Goal: Task Accomplishment & Management: Use online tool/utility

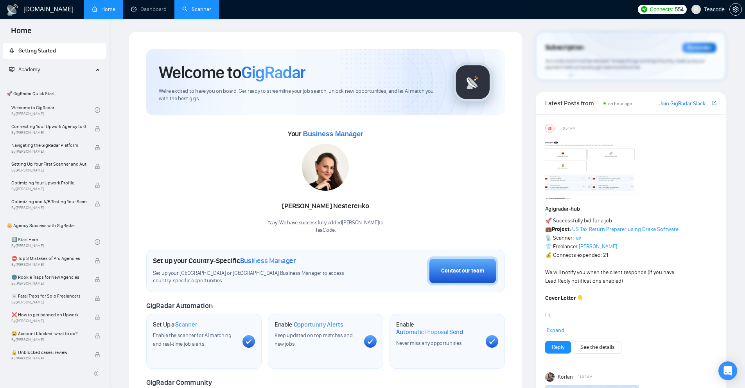
click at [205, 8] on link "Scanner" at bounding box center [196, 9] width 29 height 7
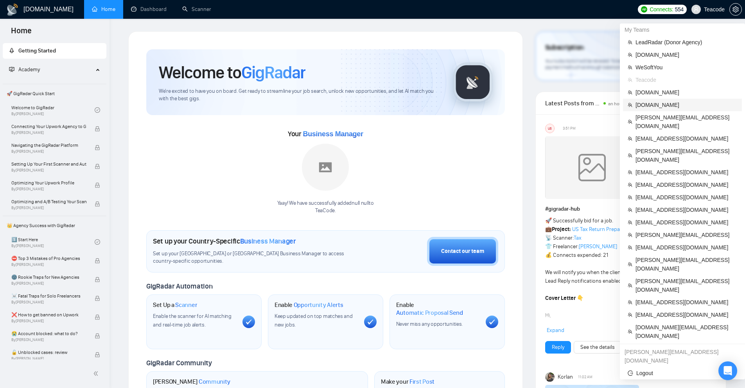
click at [652, 102] on span "[DOMAIN_NAME]" at bounding box center [686, 104] width 102 height 9
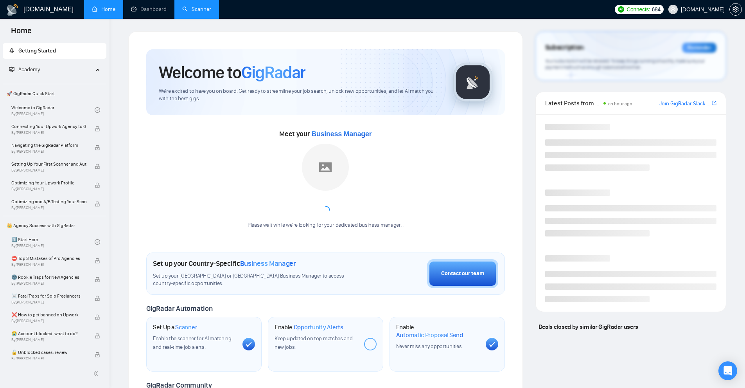
click at [182, 13] on link "Scanner" at bounding box center [196, 9] width 29 height 7
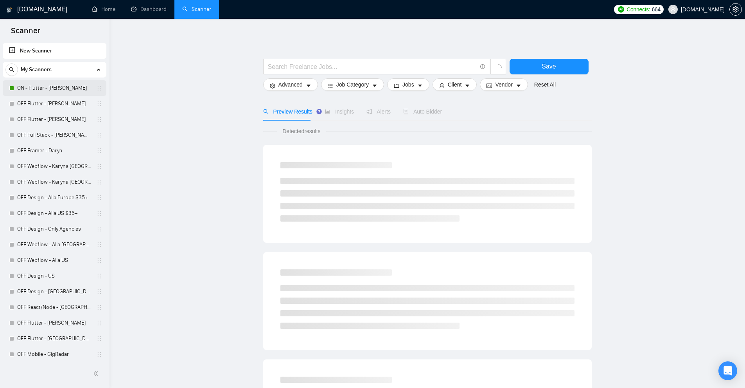
click at [62, 90] on link "ON - Flutter - [PERSON_NAME]" at bounding box center [54, 88] width 74 height 16
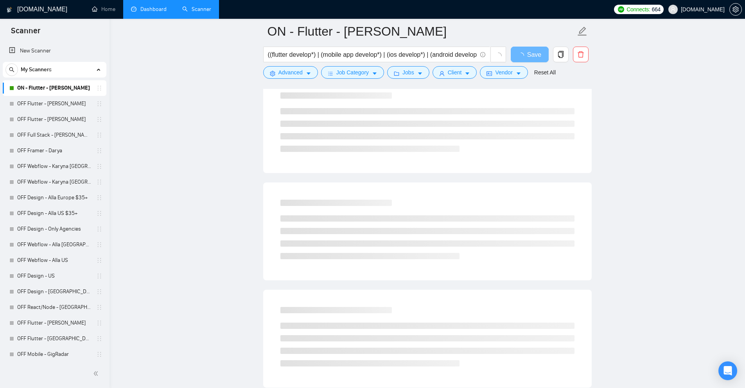
click at [154, 8] on link "Dashboard" at bounding box center [149, 9] width 36 height 7
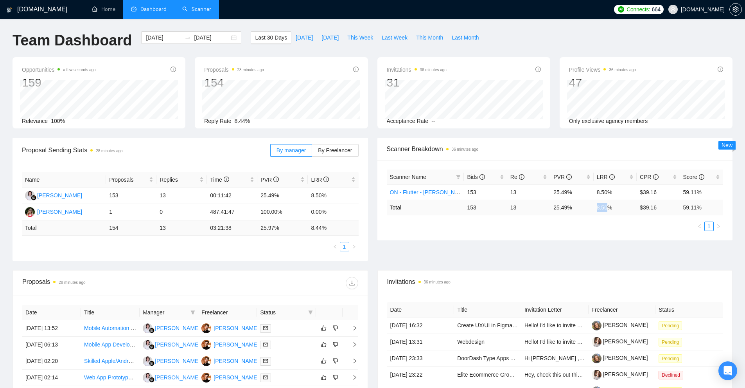
drag, startPoint x: 602, startPoint y: 210, endPoint x: 594, endPoint y: 211, distance: 7.5
click at [608, 210] on td "8.50 %" at bounding box center [615, 206] width 43 height 15
drag, startPoint x: 551, startPoint y: 207, endPoint x: 581, endPoint y: 208, distance: 29.7
click at [581, 208] on td "25.49 %" at bounding box center [571, 206] width 43 height 15
click at [568, 213] on td "25.49 %" at bounding box center [571, 206] width 43 height 15
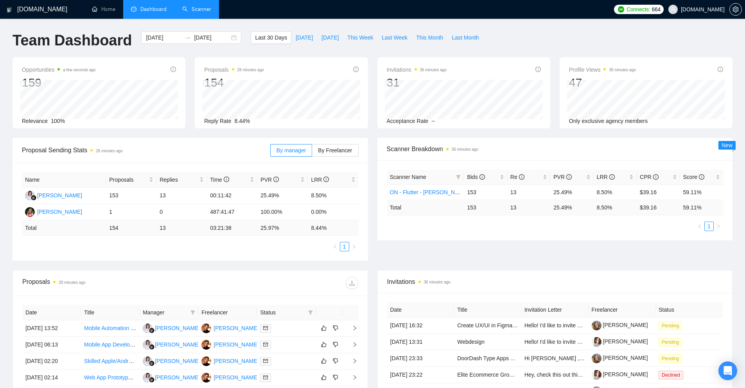
drag, startPoint x: 462, startPoint y: 207, endPoint x: 490, endPoint y: 208, distance: 27.4
click at [485, 208] on tr "Total 153 13 25.49 % 8.50 % $ 39.16 59.11 %" at bounding box center [555, 206] width 337 height 15
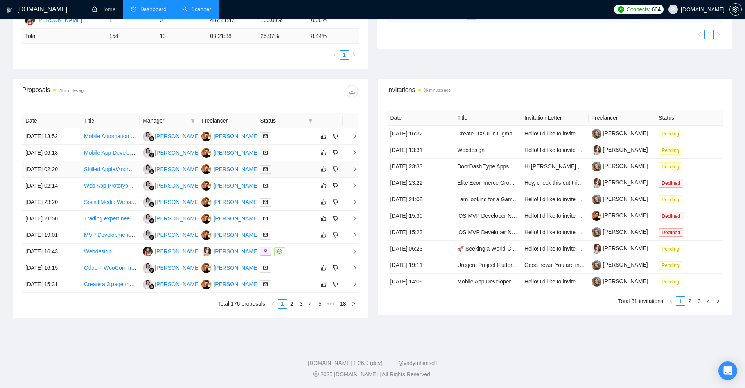
scroll to position [113, 0]
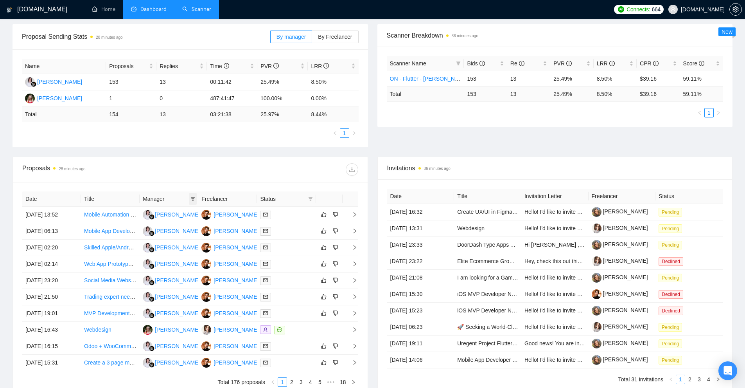
click at [194, 198] on icon "filter" at bounding box center [193, 199] width 4 height 4
click at [166, 246] on li "[PERSON_NAME]" at bounding box center [155, 251] width 72 height 13
checkbox input "true"
click at [185, 265] on span "OK" at bounding box center [181, 266] width 8 height 9
click at [308, 202] on span at bounding box center [311, 199] width 8 height 12
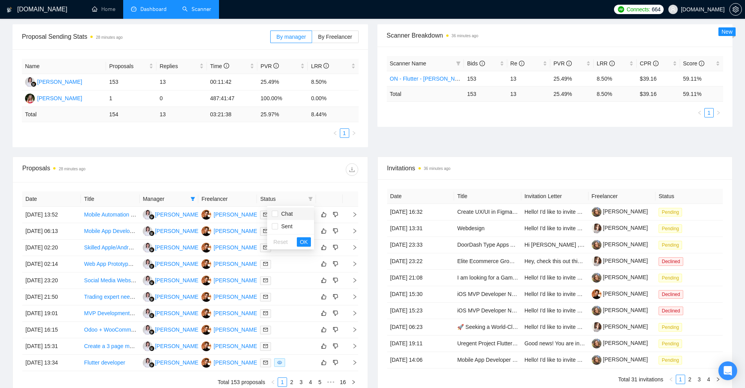
click at [297, 213] on span "Chat" at bounding box center [291, 213] width 38 height 9
checkbox input "true"
click at [304, 244] on span "OK" at bounding box center [304, 241] width 8 height 9
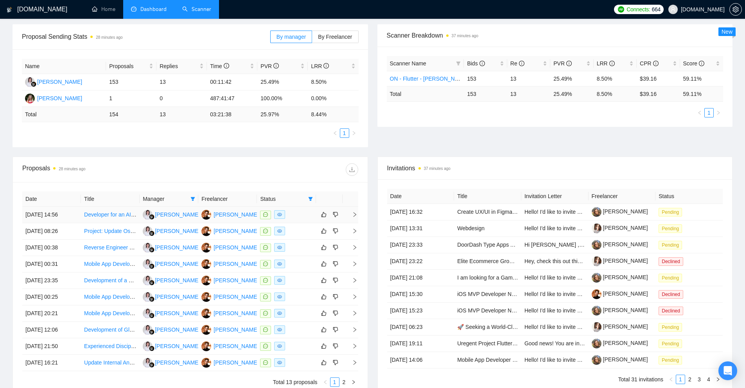
click at [299, 217] on div at bounding box center [286, 214] width 52 height 9
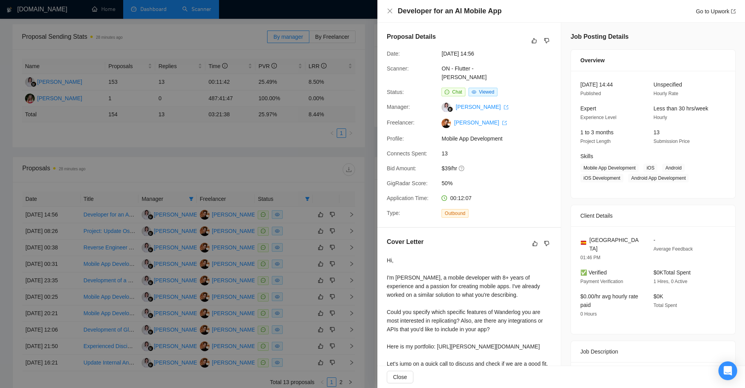
scroll to position [34, 0]
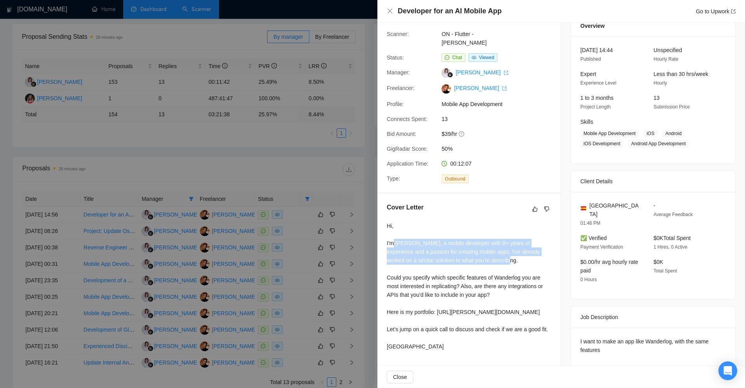
drag, startPoint x: 394, startPoint y: 232, endPoint x: 501, endPoint y: 258, distance: 109.8
click at [498, 257] on div "Hi, I'm [PERSON_NAME], a mobile developer with 8+ years of experience and a pas…" at bounding box center [469, 285] width 165 height 129
click at [501, 258] on div "Hi, I'm [PERSON_NAME], a mobile developer with 8+ years of experience and a pas…" at bounding box center [469, 285] width 165 height 129
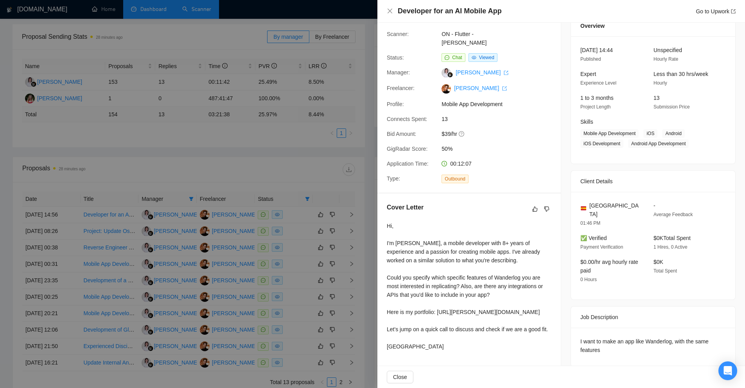
click at [440, 273] on div "Hi, I'm [PERSON_NAME], a mobile developer with 8+ years of experience and a pas…" at bounding box center [469, 285] width 165 height 129
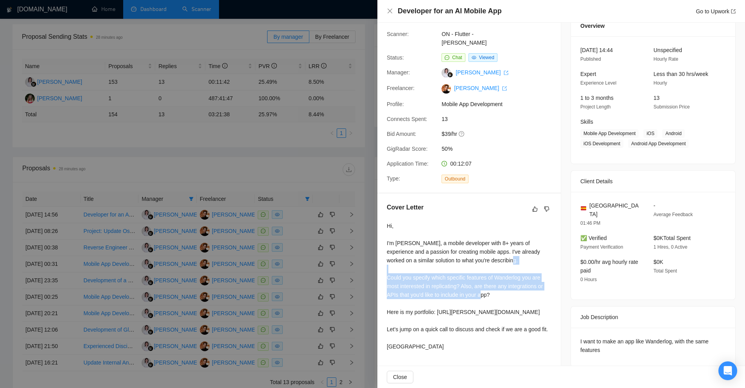
click at [440, 273] on div "Hi, I'm [PERSON_NAME], a mobile developer with 8+ years of experience and a pas…" at bounding box center [469, 285] width 165 height 129
click at [406, 276] on div "Hi, I'm [PERSON_NAME], a mobile developer with 8+ years of experience and a pas…" at bounding box center [469, 285] width 165 height 129
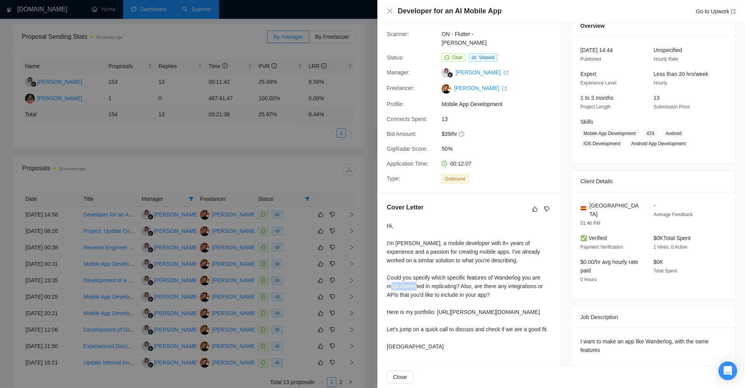
click at [406, 276] on div "Hi, I'm [PERSON_NAME], a mobile developer with 8+ years of experience and a pas…" at bounding box center [469, 285] width 165 height 129
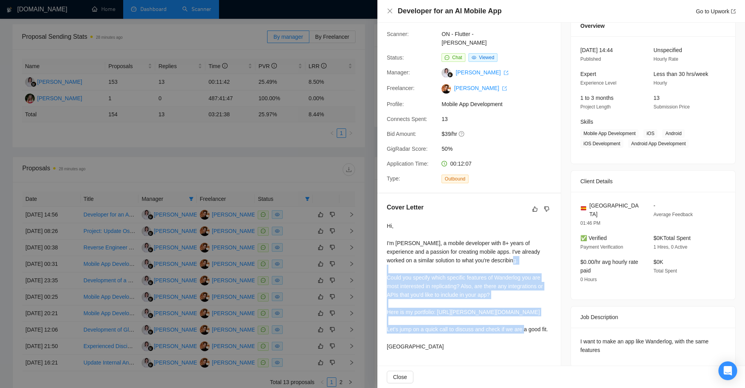
drag, startPoint x: 406, startPoint y: 276, endPoint x: 444, endPoint y: 327, distance: 63.4
click at [444, 327] on div "Hi, I'm [PERSON_NAME], a mobile developer with 8+ years of experience and a pas…" at bounding box center [469, 285] width 165 height 129
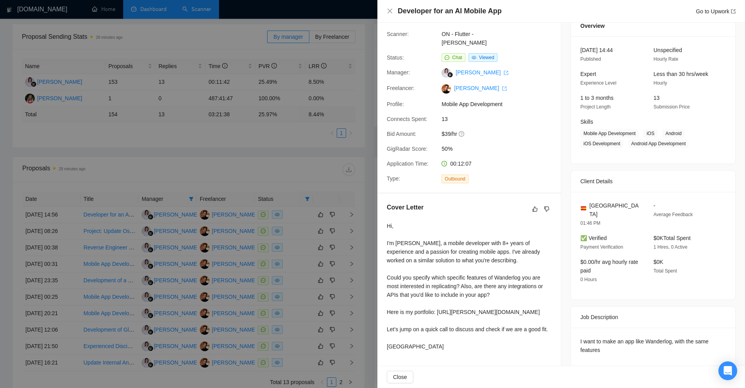
click at [430, 335] on div "Hi, I'm [PERSON_NAME], a mobile developer with 8+ years of experience and a pas…" at bounding box center [469, 285] width 165 height 129
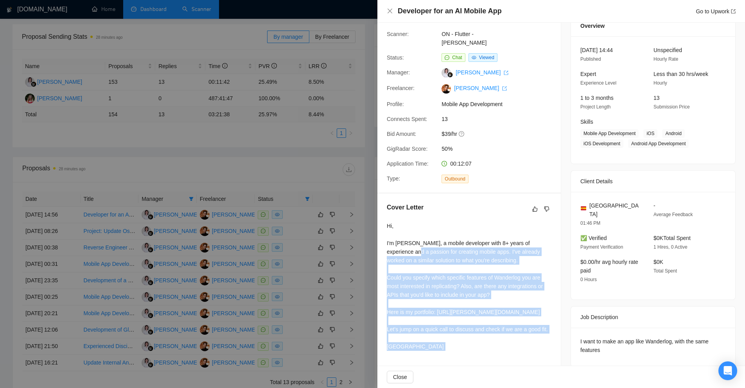
drag, startPoint x: 430, startPoint y: 335, endPoint x: 402, endPoint y: 240, distance: 99.2
click at [402, 240] on div "Hi, I'm [PERSON_NAME], a mobile developer with 8+ years of experience and a pas…" at bounding box center [469, 285] width 165 height 129
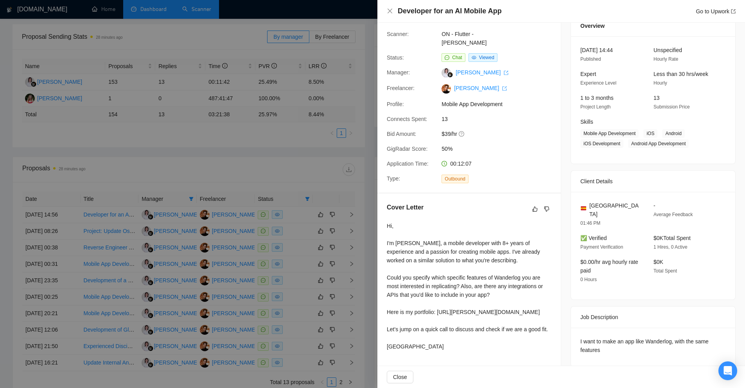
click at [286, 235] on div at bounding box center [372, 194] width 745 height 388
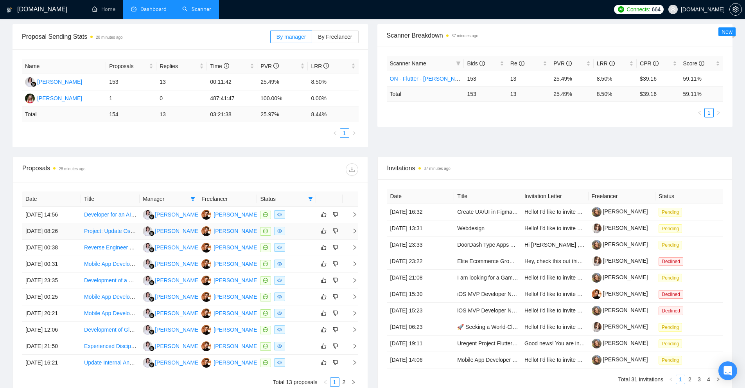
click at [287, 231] on div at bounding box center [286, 230] width 52 height 9
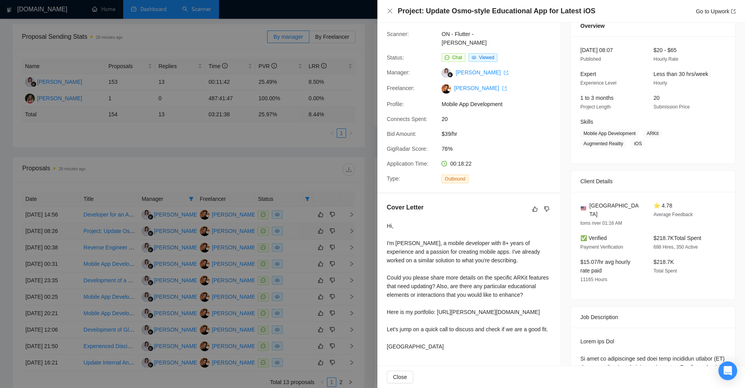
click at [287, 231] on div at bounding box center [372, 194] width 745 height 388
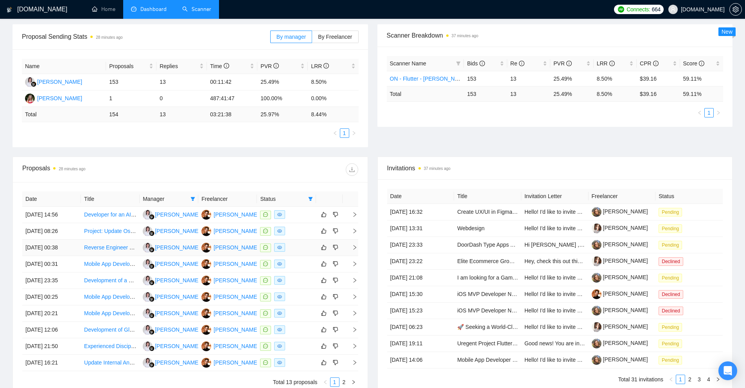
click at [296, 252] on td at bounding box center [286, 247] width 59 height 16
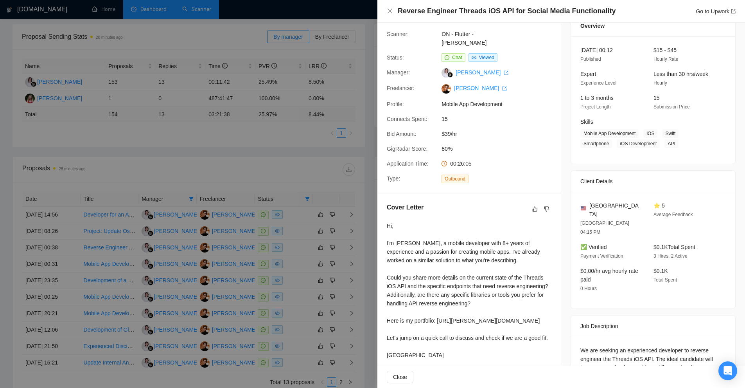
click at [296, 252] on div at bounding box center [372, 194] width 745 height 388
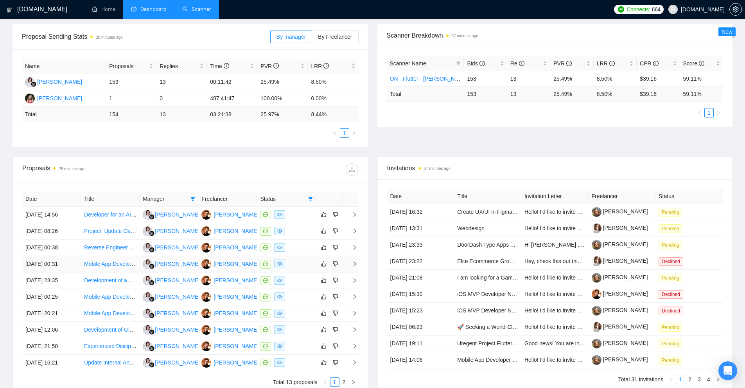
click at [297, 264] on div at bounding box center [286, 263] width 52 height 9
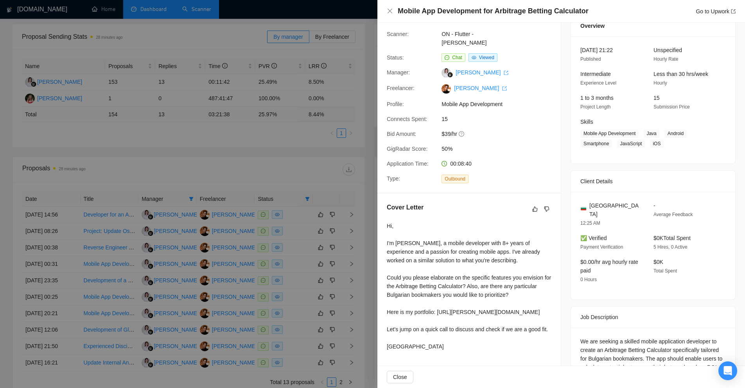
click at [297, 264] on div at bounding box center [372, 194] width 745 height 388
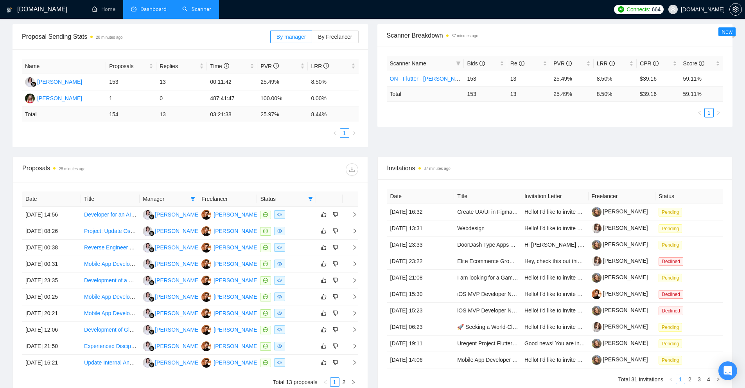
scroll to position [0, 0]
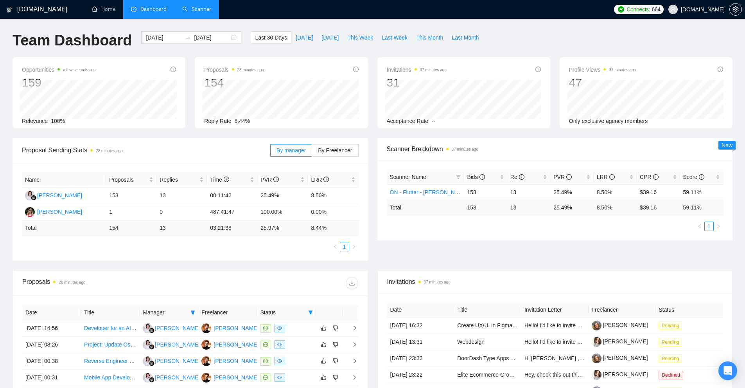
click at [191, 6] on link "Scanner" at bounding box center [196, 9] width 29 height 7
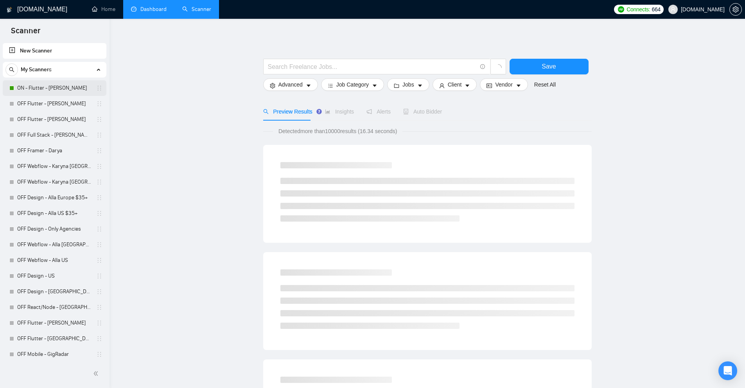
click at [51, 89] on link "ON - Flutter - [PERSON_NAME]" at bounding box center [54, 88] width 74 height 16
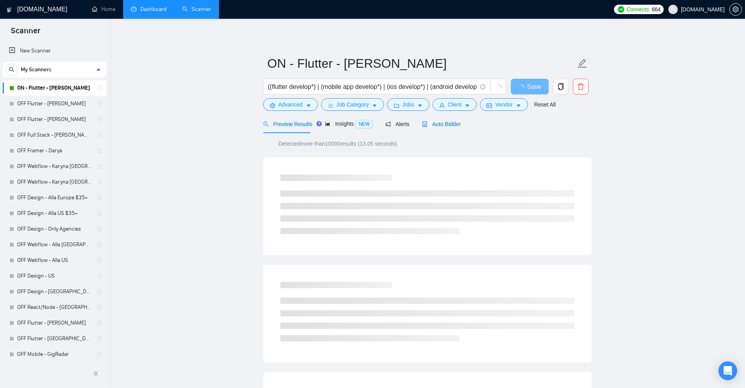
click at [430, 124] on span "Auto Bidder" at bounding box center [441, 124] width 39 height 6
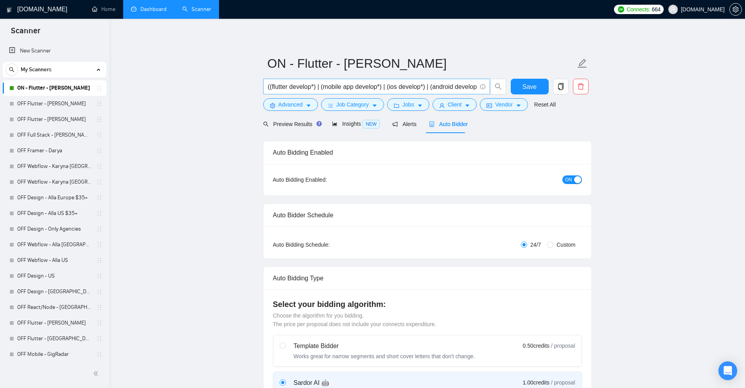
drag, startPoint x: 313, startPoint y: 88, endPoint x: 322, endPoint y: 87, distance: 9.1
click at [313, 88] on input "((flutter develop*) | (mobile app develop*) | (ios develop*) | (android develop…" at bounding box center [372, 87] width 209 height 10
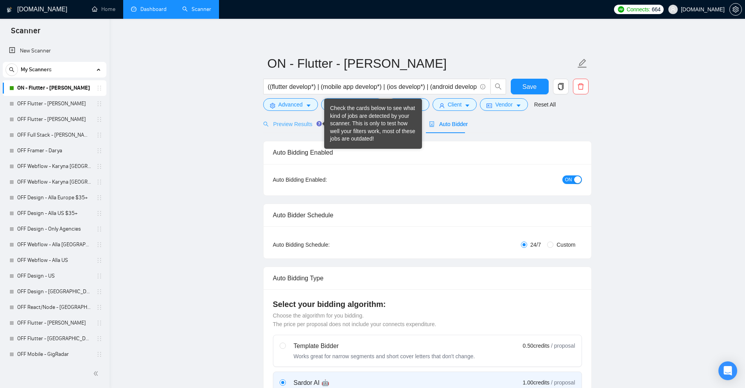
click at [299, 117] on div "Preview Results" at bounding box center [291, 124] width 56 height 18
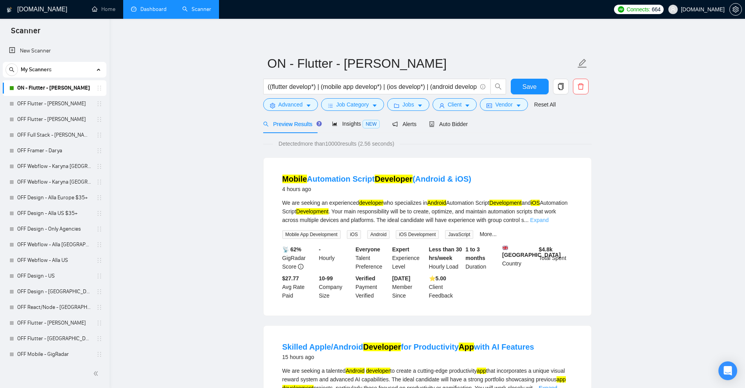
click at [549, 219] on link "Expand" at bounding box center [539, 220] width 18 height 6
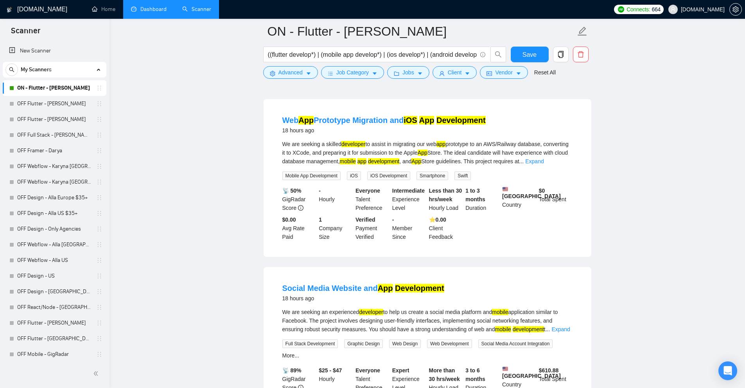
scroll to position [626, 0]
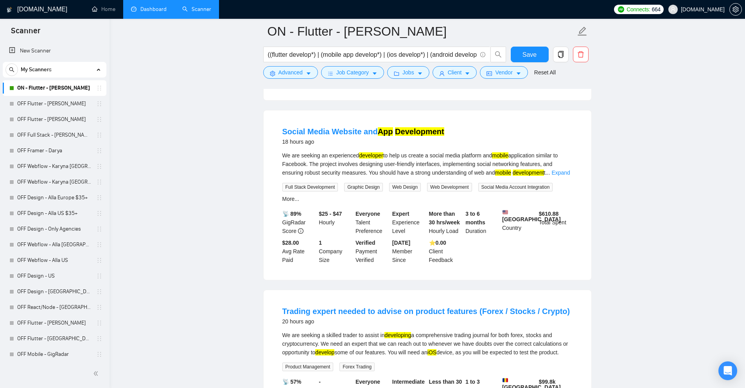
click at [563, 177] on div "We are seeking an experienced developer to help us create a social media platfo…" at bounding box center [427, 164] width 290 height 26
click at [561, 176] on link "Expand" at bounding box center [560, 172] width 18 height 6
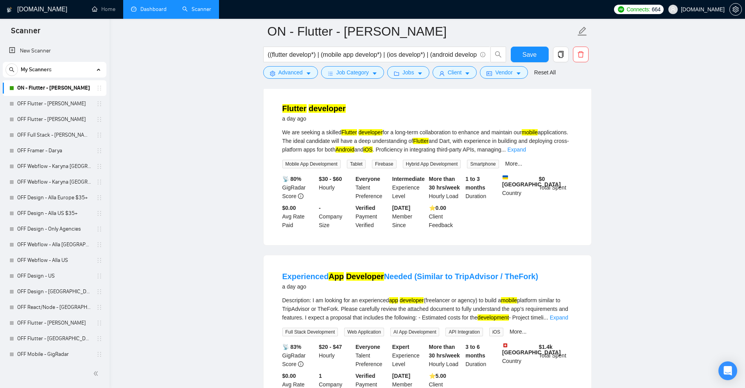
scroll to position [1627, 0]
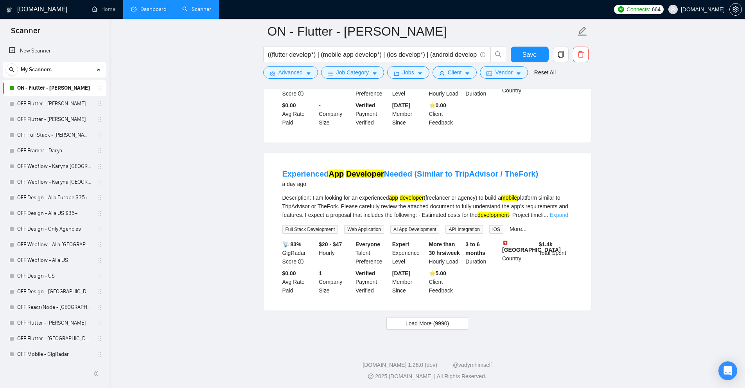
click at [560, 214] on link "Expand" at bounding box center [559, 215] width 18 height 6
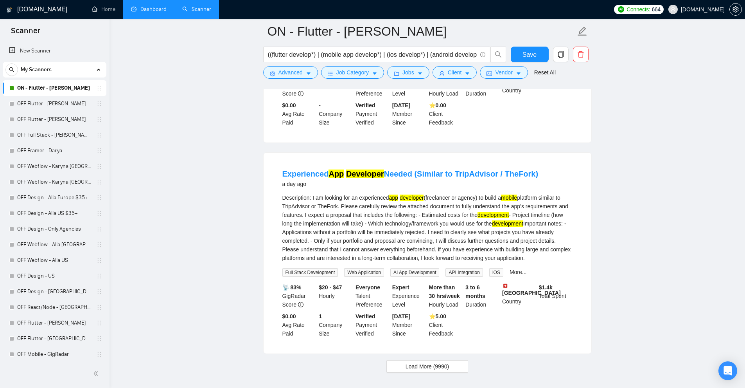
scroll to position [1315, 0]
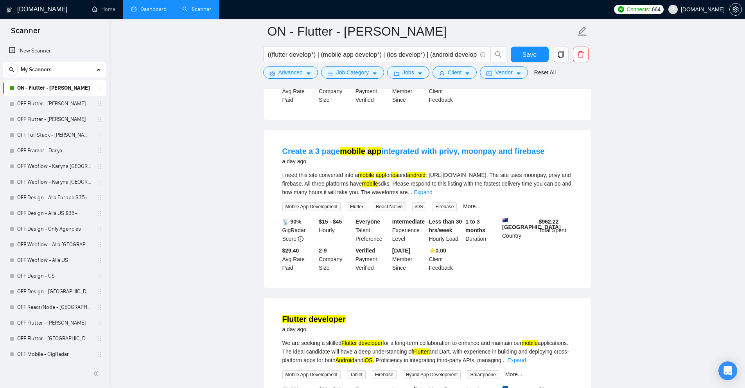
click at [554, 196] on div "I need this site converted into a mobile app for ios and android : [URL][DOMAIN…" at bounding box center [427, 190] width 290 height 40
click at [432, 194] on link "Expand" at bounding box center [423, 192] width 18 height 6
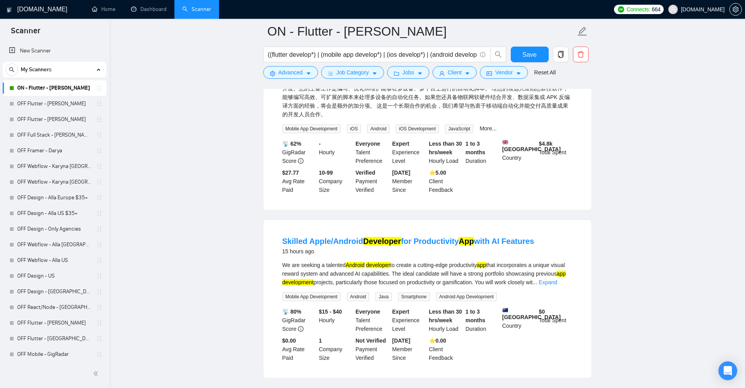
scroll to position [0, 0]
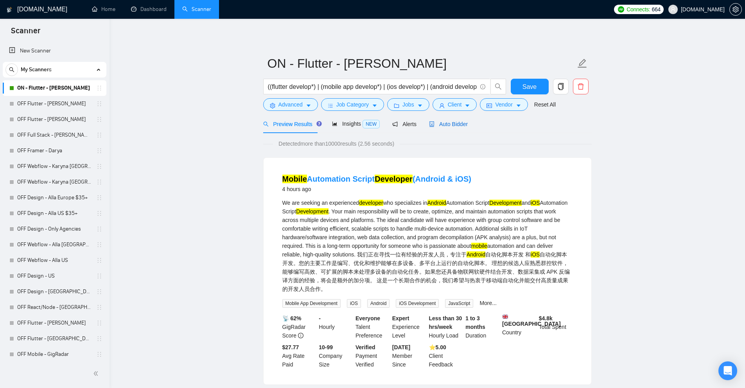
click at [457, 120] on div "Auto Bidder" at bounding box center [448, 124] width 39 height 9
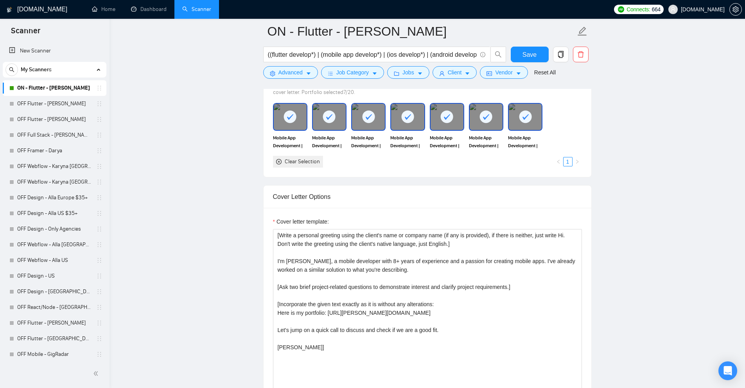
scroll to position [508, 0]
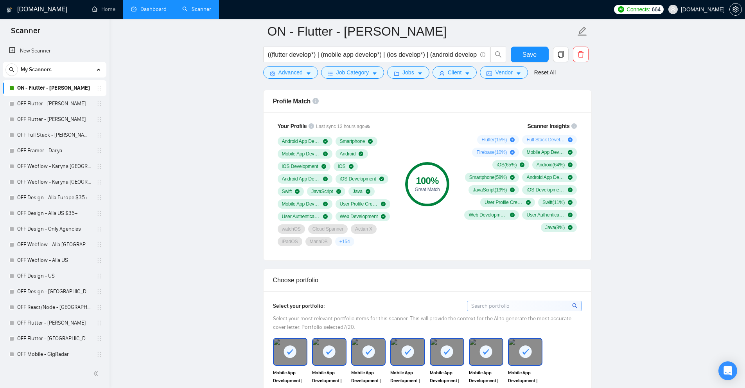
click at [145, 9] on link "Dashboard" at bounding box center [149, 9] width 36 height 7
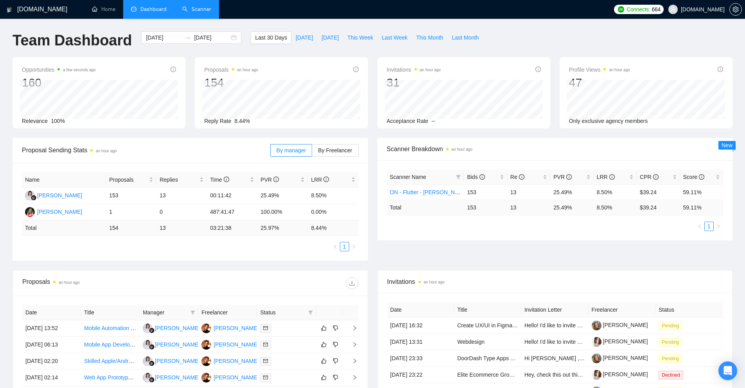
click at [193, 8] on link "Scanner" at bounding box center [196, 9] width 29 height 7
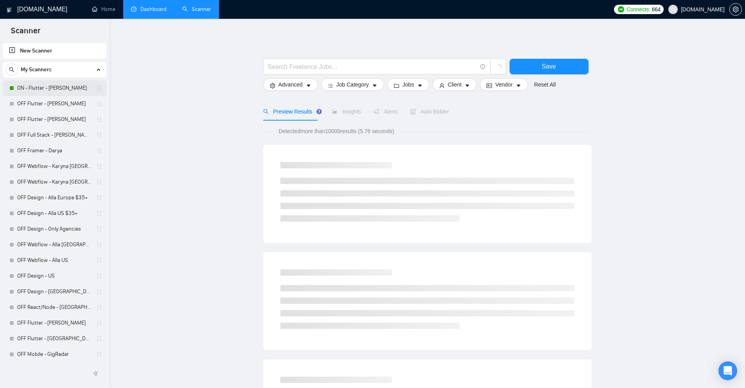
click at [46, 89] on link "ON - Flutter - [PERSON_NAME]" at bounding box center [54, 88] width 74 height 16
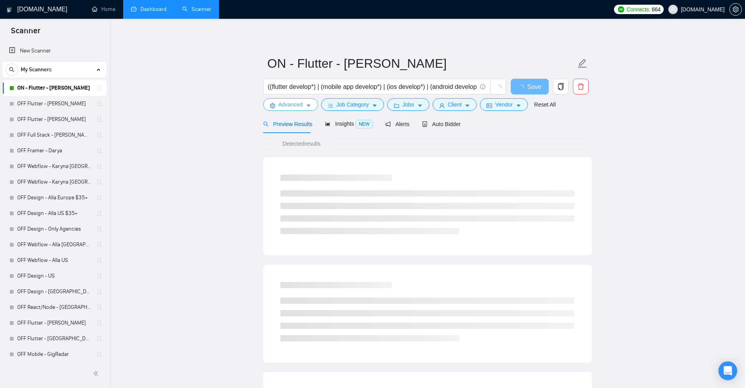
click at [301, 108] on span "Advanced" at bounding box center [290, 104] width 24 height 9
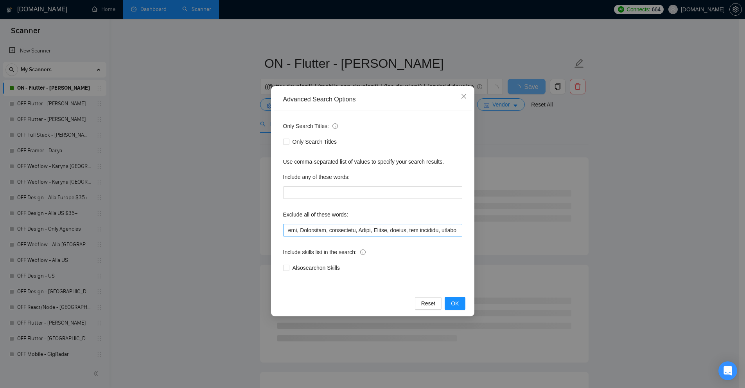
scroll to position [0, 2758]
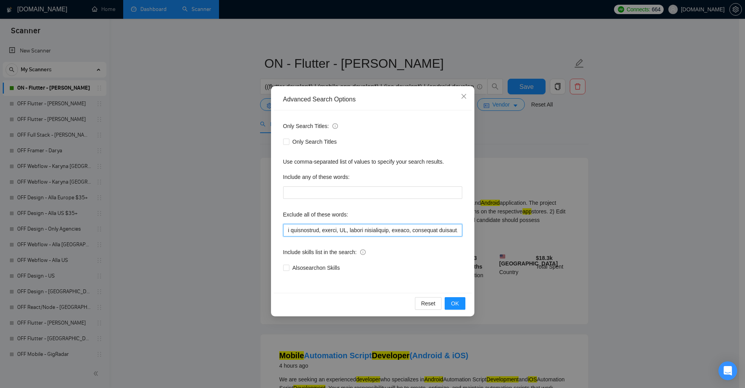
click at [337, 228] on input "text" at bounding box center [372, 230] width 179 height 13
click at [215, 116] on div "Advanced Search Options Only Search Titles: Only Search Titles Use comma-separa…" at bounding box center [372, 194] width 745 height 388
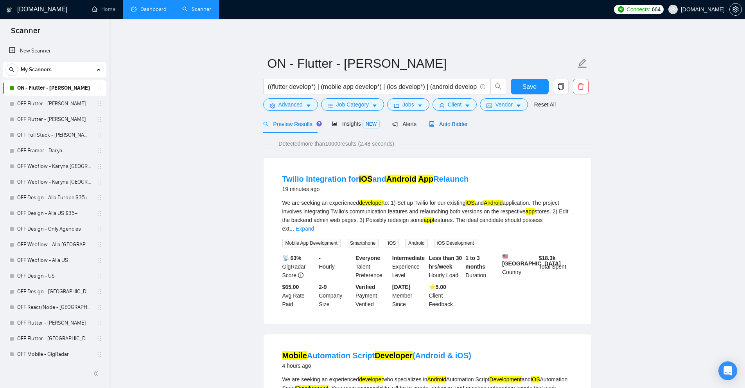
click at [429, 126] on icon "robot" at bounding box center [431, 123] width 5 height 5
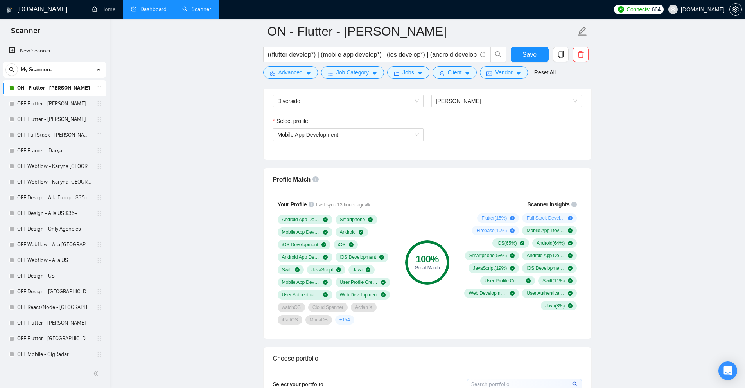
scroll to position [704, 0]
